Goal: Information Seeking & Learning: Learn about a topic

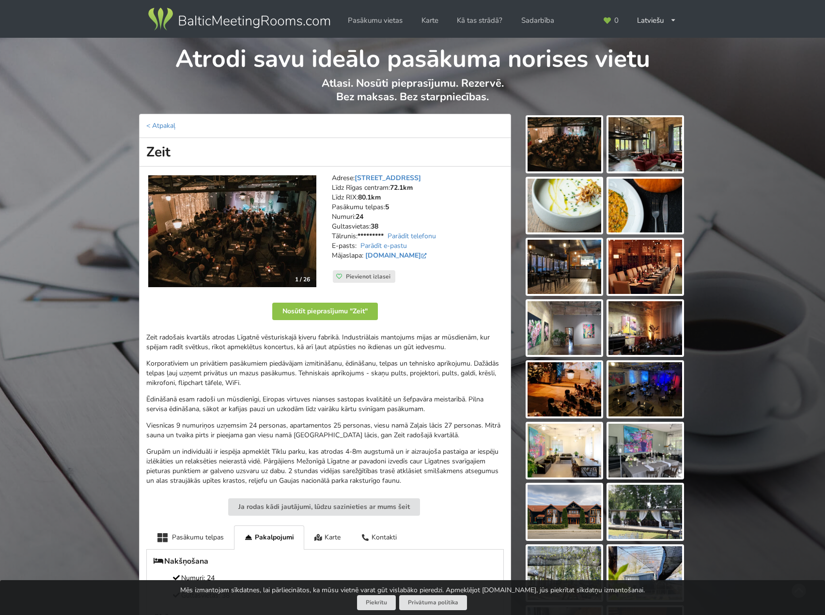
drag, startPoint x: 305, startPoint y: 423, endPoint x: 255, endPoint y: 384, distance: 63.6
click at [305, 423] on p "Viesnīcas 9 numuriņos uzņemsim 24 personas, apartamentos 25 personas, viesu nam…" at bounding box center [325, 430] width 358 height 19
click at [251, 382] on p "Korporatīviem un privātiem pasākumiem piedāvājam izmitināšanu, ēdināšanu, telpa…" at bounding box center [325, 373] width 358 height 29
drag, startPoint x: 210, startPoint y: 398, endPoint x: 201, endPoint y: 363, distance: 35.6
click at [209, 395] on p "Ēdināšanā esam radoši un mūsdienīgi, Eiropas virtuves nianses sastopas kvalitāt…" at bounding box center [325, 404] width 358 height 19
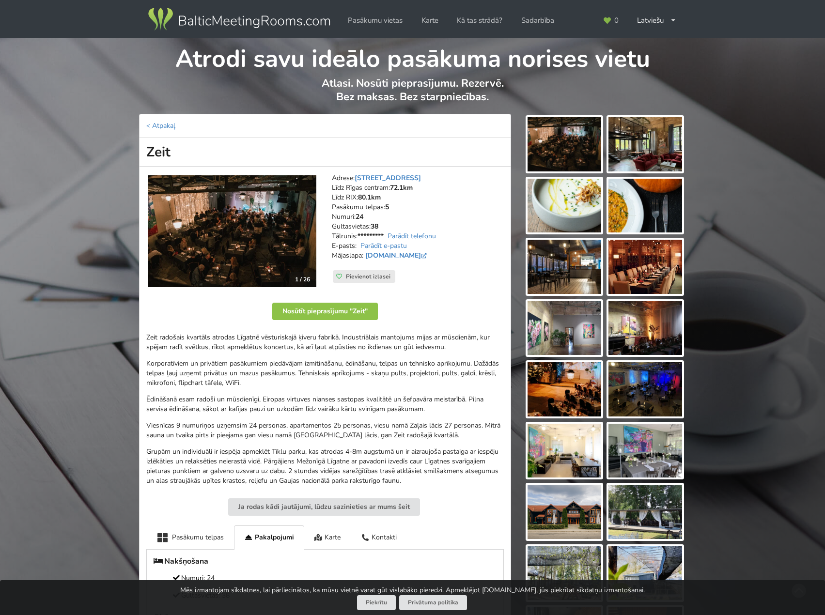
click at [201, 363] on p "Korporatīviem un privātiem pasākumiem piedāvājam izmitināšanu, ēdināšanu, telpa…" at bounding box center [325, 373] width 358 height 29
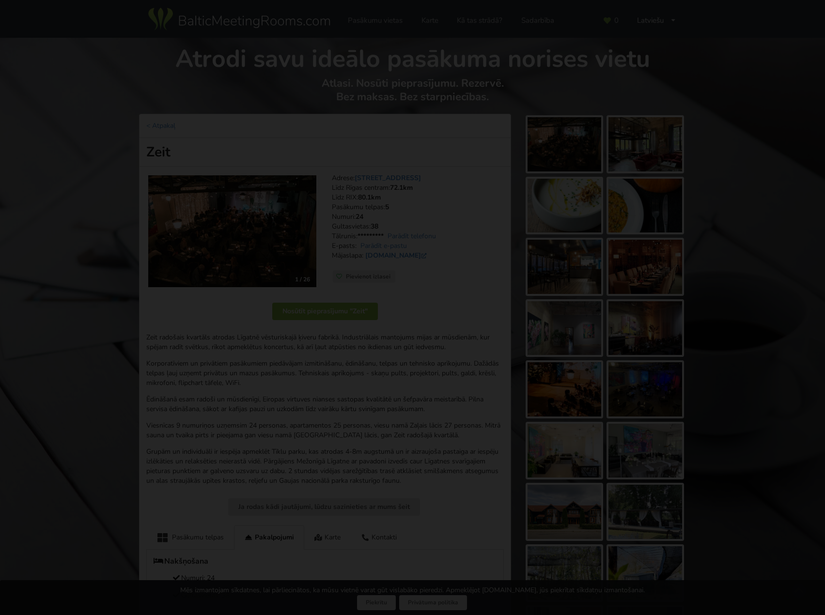
click at [572, 448] on div at bounding box center [412, 285] width 825 height 525
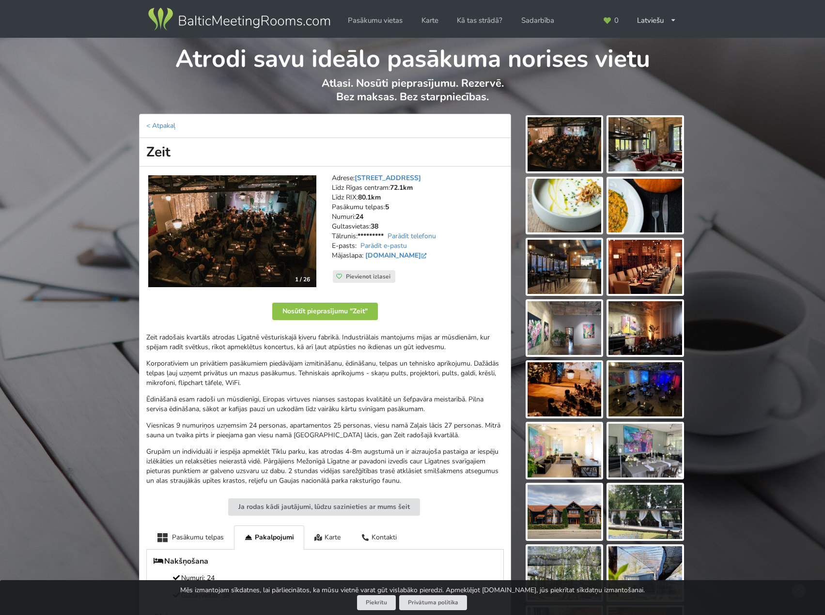
click at [290, 376] on p "Korporatīviem un privātiem pasākumiem piedāvājam izmitināšanu, ēdināšanu, telpa…" at bounding box center [325, 373] width 358 height 29
click at [240, 385] on p "Korporatīviem un privātiem pasākumiem piedāvājam izmitināšanu, ēdināšanu, telpa…" at bounding box center [325, 373] width 358 height 29
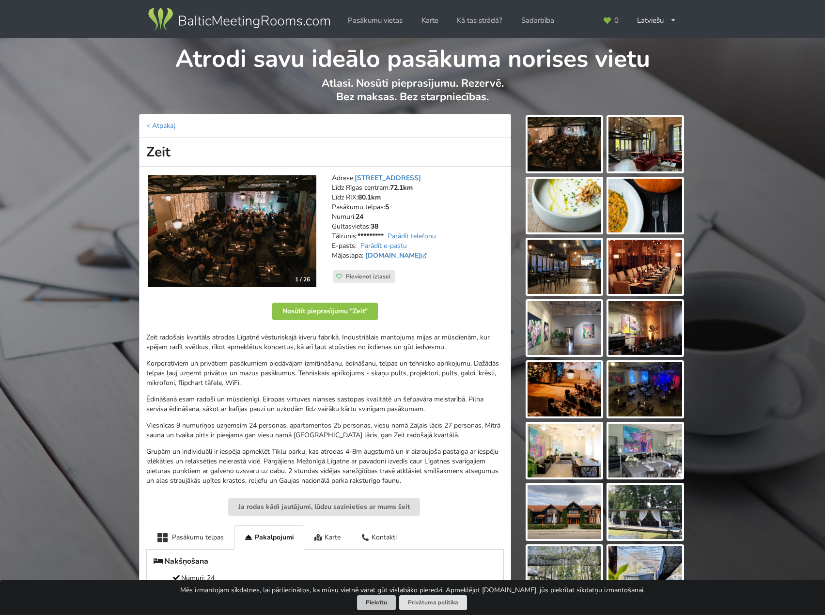
click at [380, 605] on button "Piekrītu" at bounding box center [376, 603] width 39 height 15
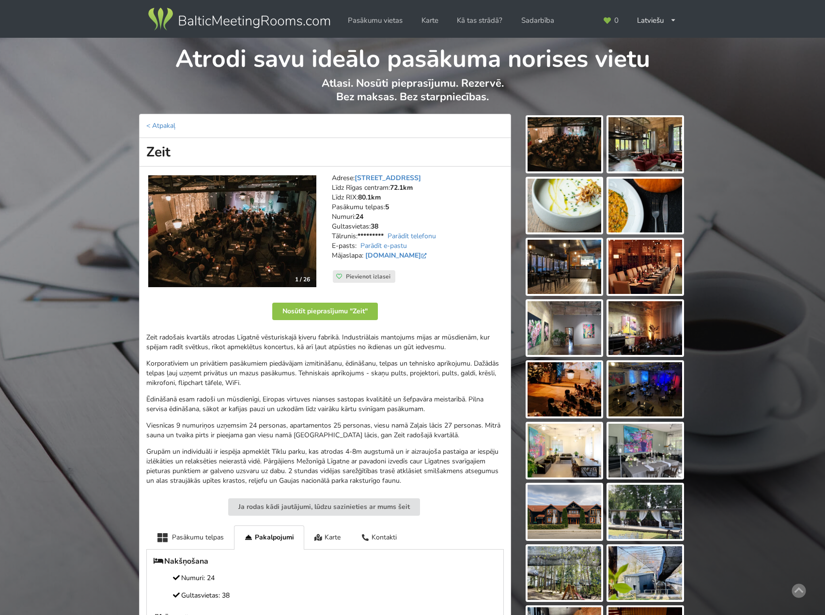
click at [308, 404] on p "Ēdināšanā esam radoši un mūsdienīgi, Eiropas virtuves nianses sastopas kvalitāt…" at bounding box center [325, 404] width 358 height 19
click at [327, 365] on p "Korporatīviem un privātiem pasākumiem piedāvājam izmitināšanu, ēdināšanu, telpa…" at bounding box center [325, 373] width 358 height 29
